Goal: Navigation & Orientation: Find specific page/section

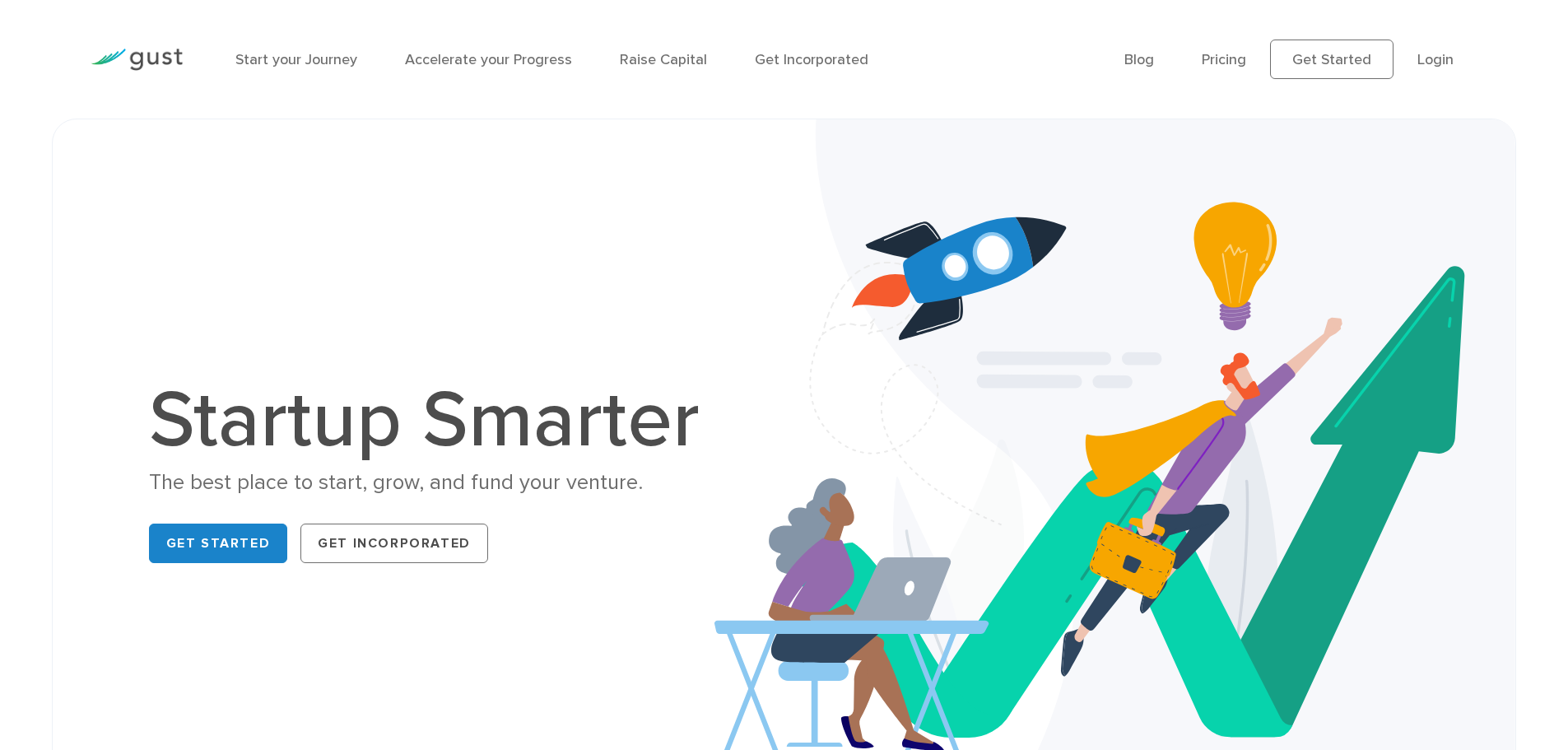
click at [146, 63] on img at bounding box center [136, 59] width 92 height 22
click at [221, 548] on link "Get Started" at bounding box center [219, 543] width 140 height 39
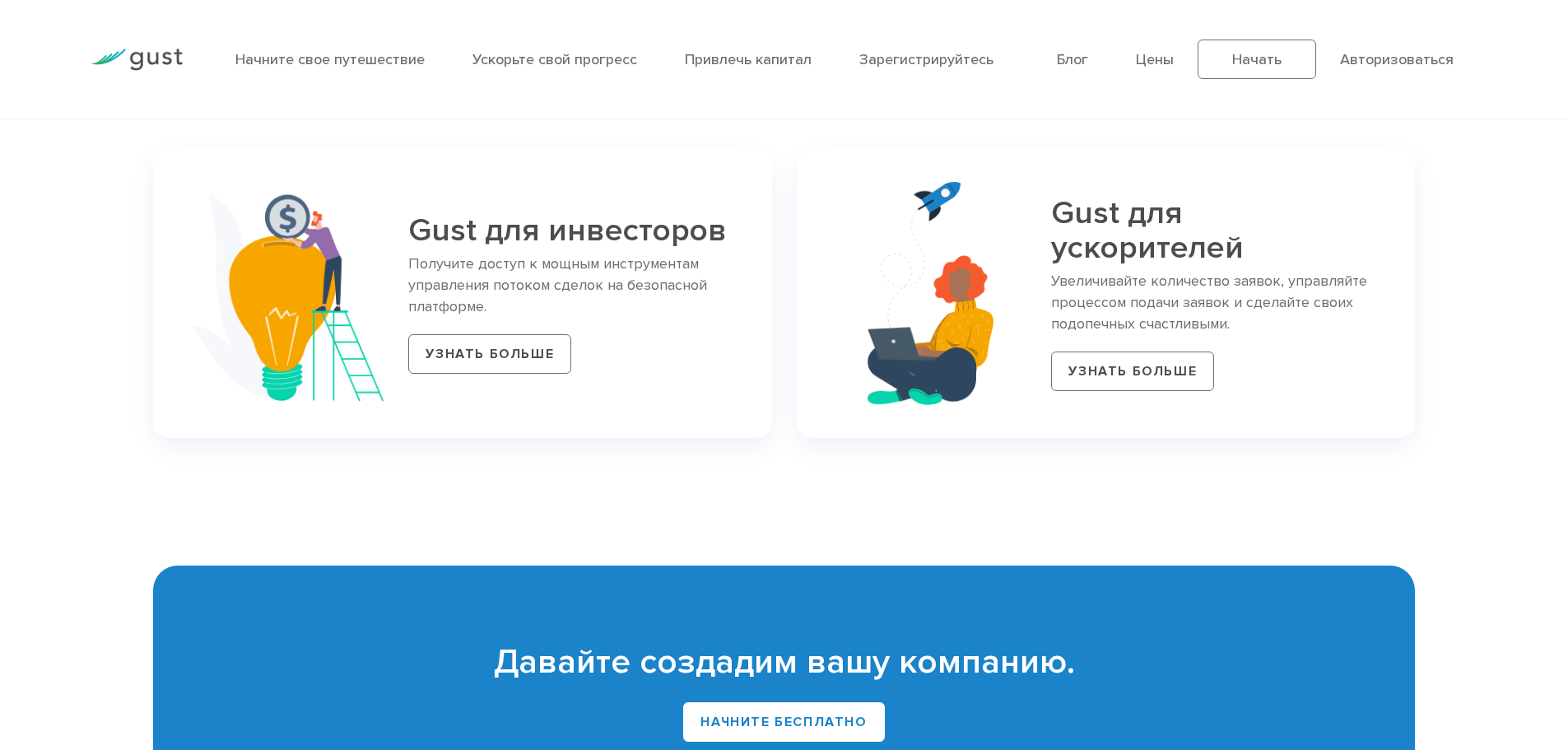
scroll to position [7252, 0]
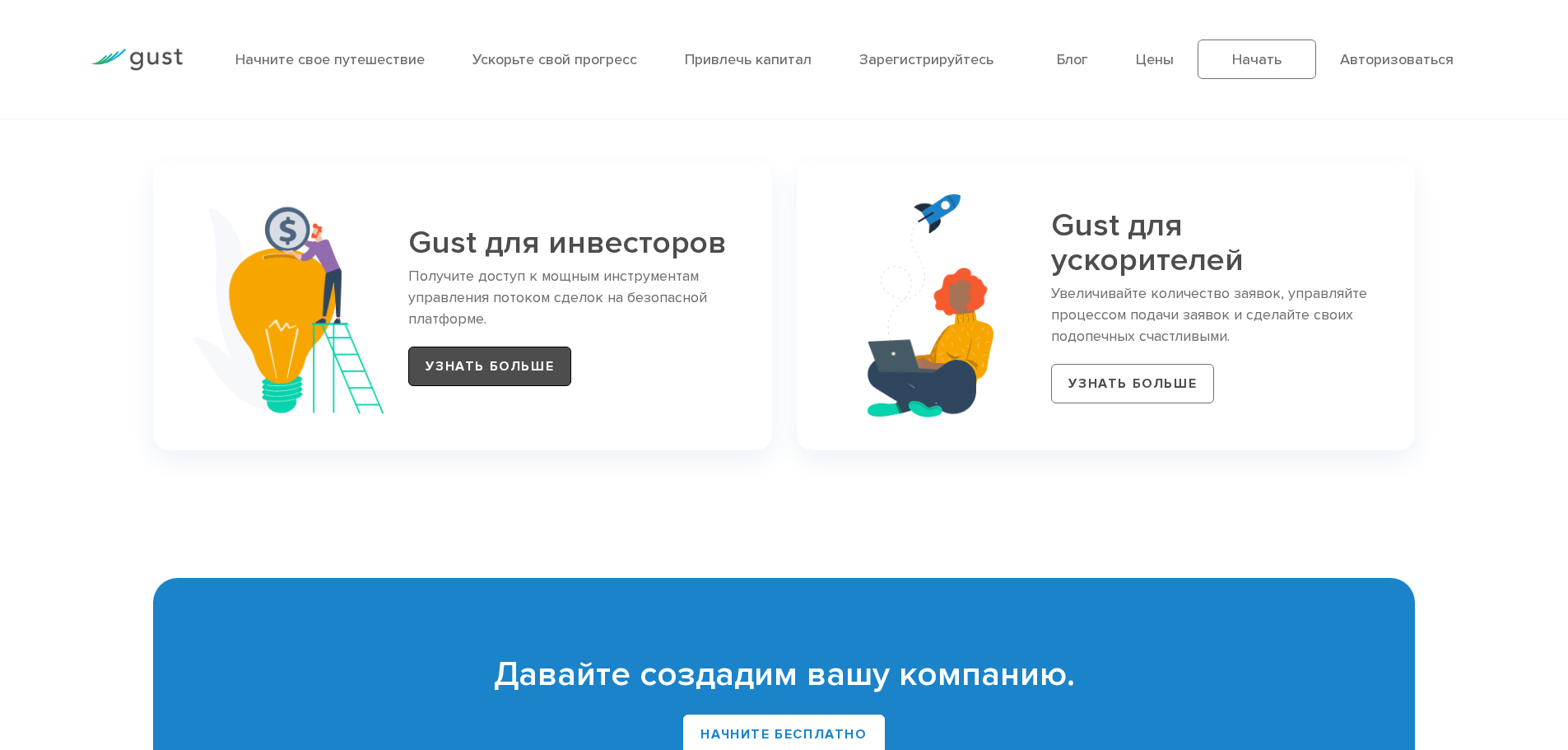
click at [500, 369] on font "УЗНАТЬ БОЛЬШЕ" at bounding box center [490, 366] width 129 height 16
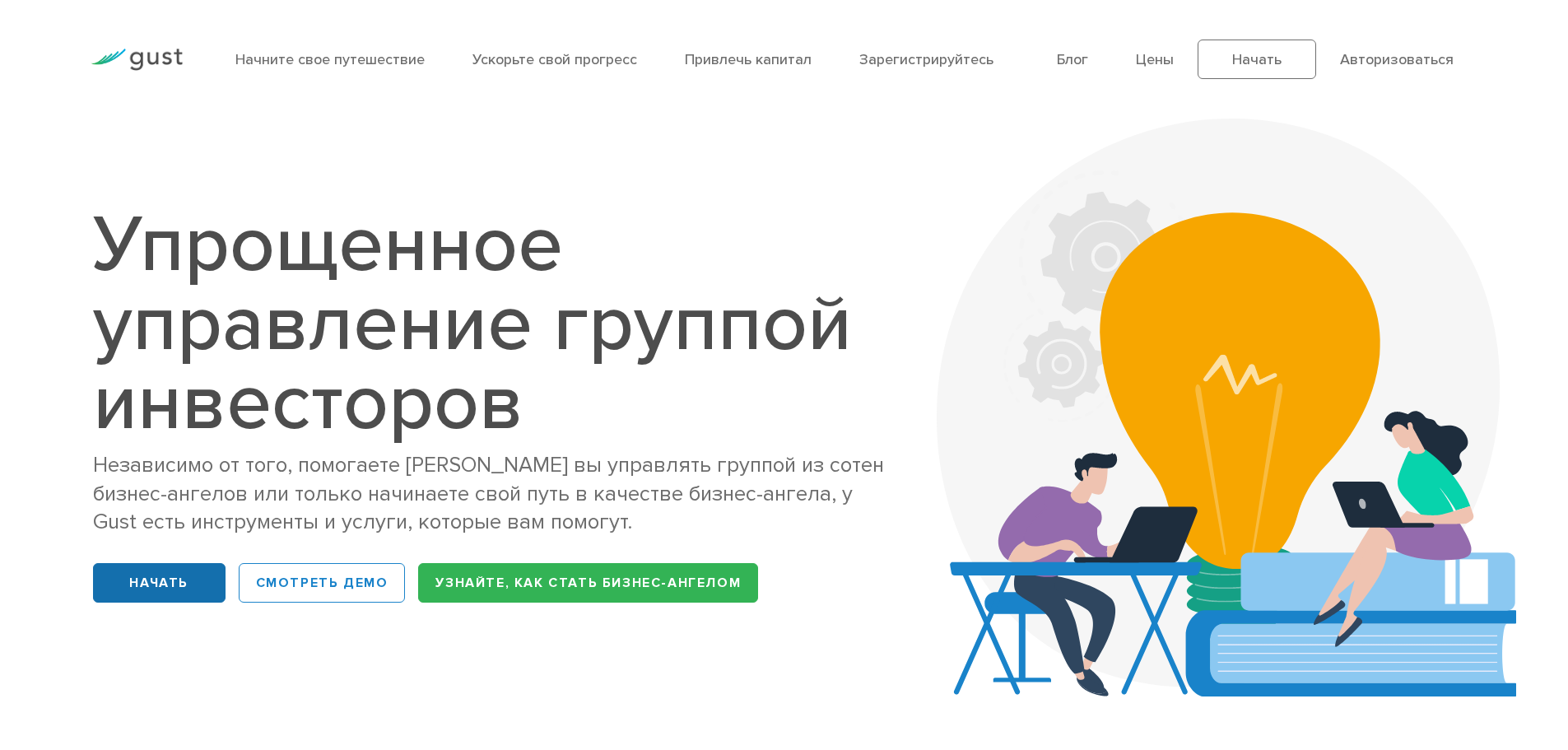
click at [160, 580] on font "Начать" at bounding box center [158, 583] width 59 height 16
click at [147, 48] on img at bounding box center [136, 59] width 92 height 22
